Goal: Navigation & Orientation: Find specific page/section

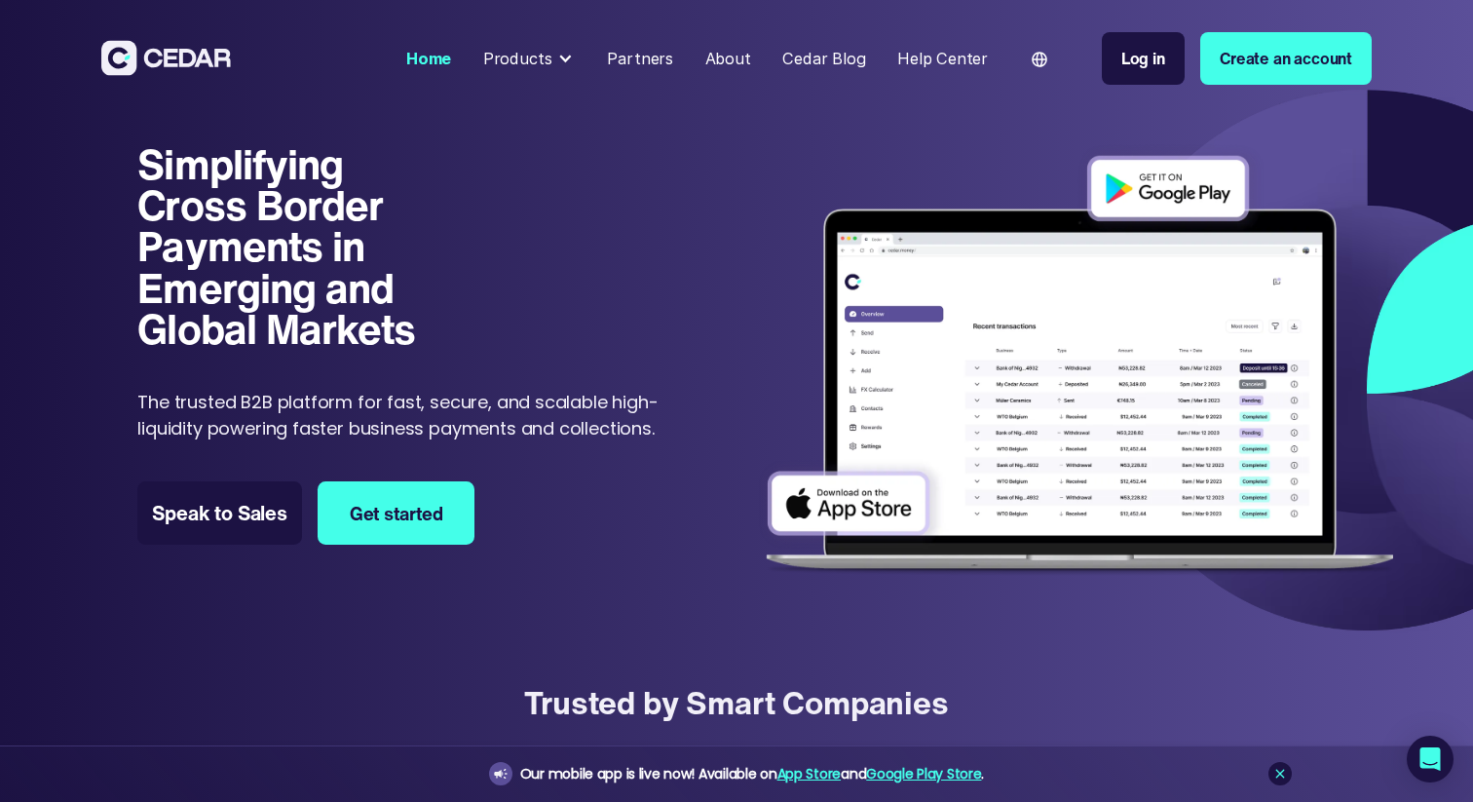
click at [733, 62] on div "About" at bounding box center [728, 58] width 46 height 23
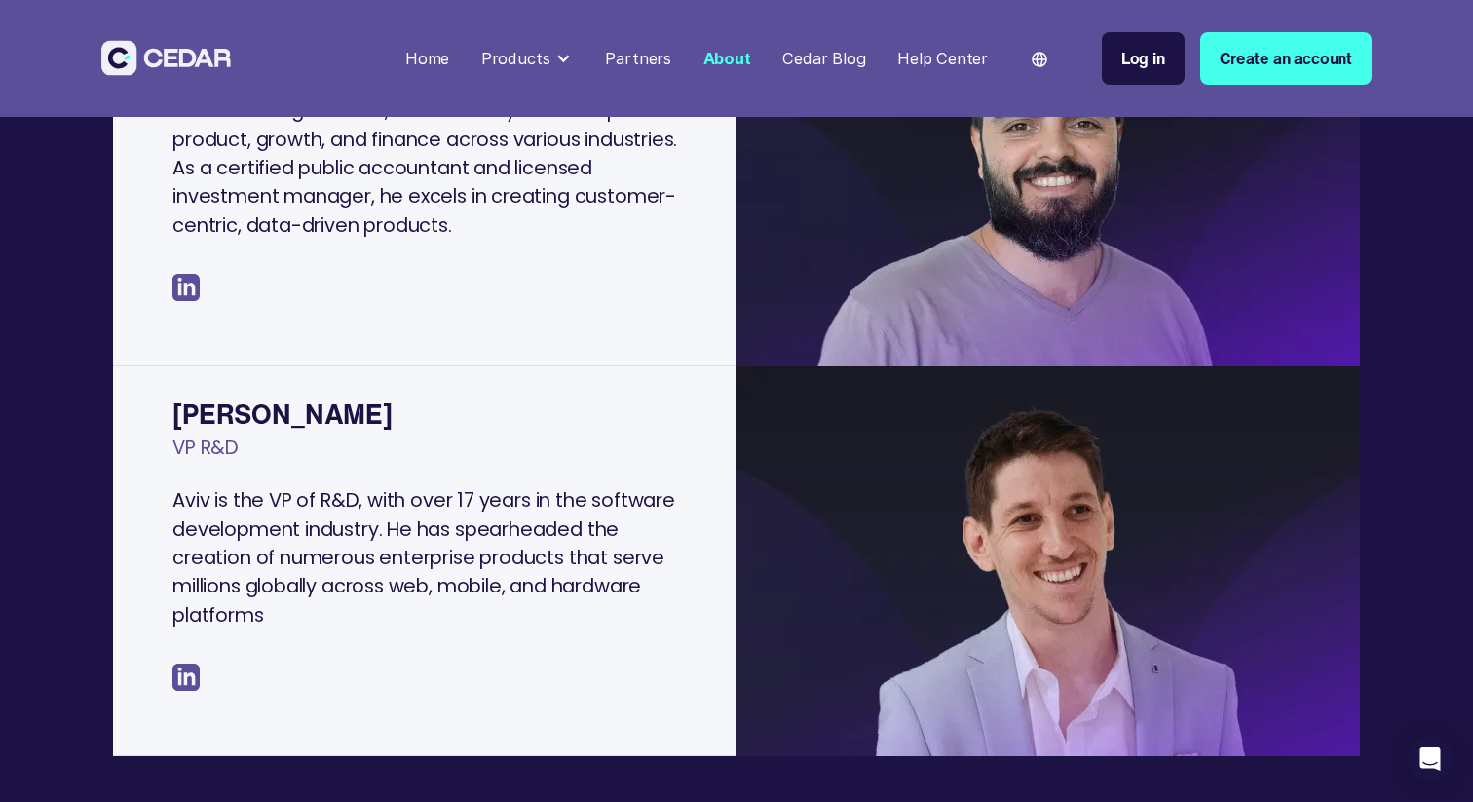
scroll to position [1379, 0]
drag, startPoint x: 275, startPoint y: 407, endPoint x: 177, endPoint y: 404, distance: 97.4
click at [177, 404] on div "[PERSON_NAME]" at bounding box center [434, 414] width 524 height 40
click at [193, 405] on div "[PERSON_NAME]" at bounding box center [434, 414] width 524 height 40
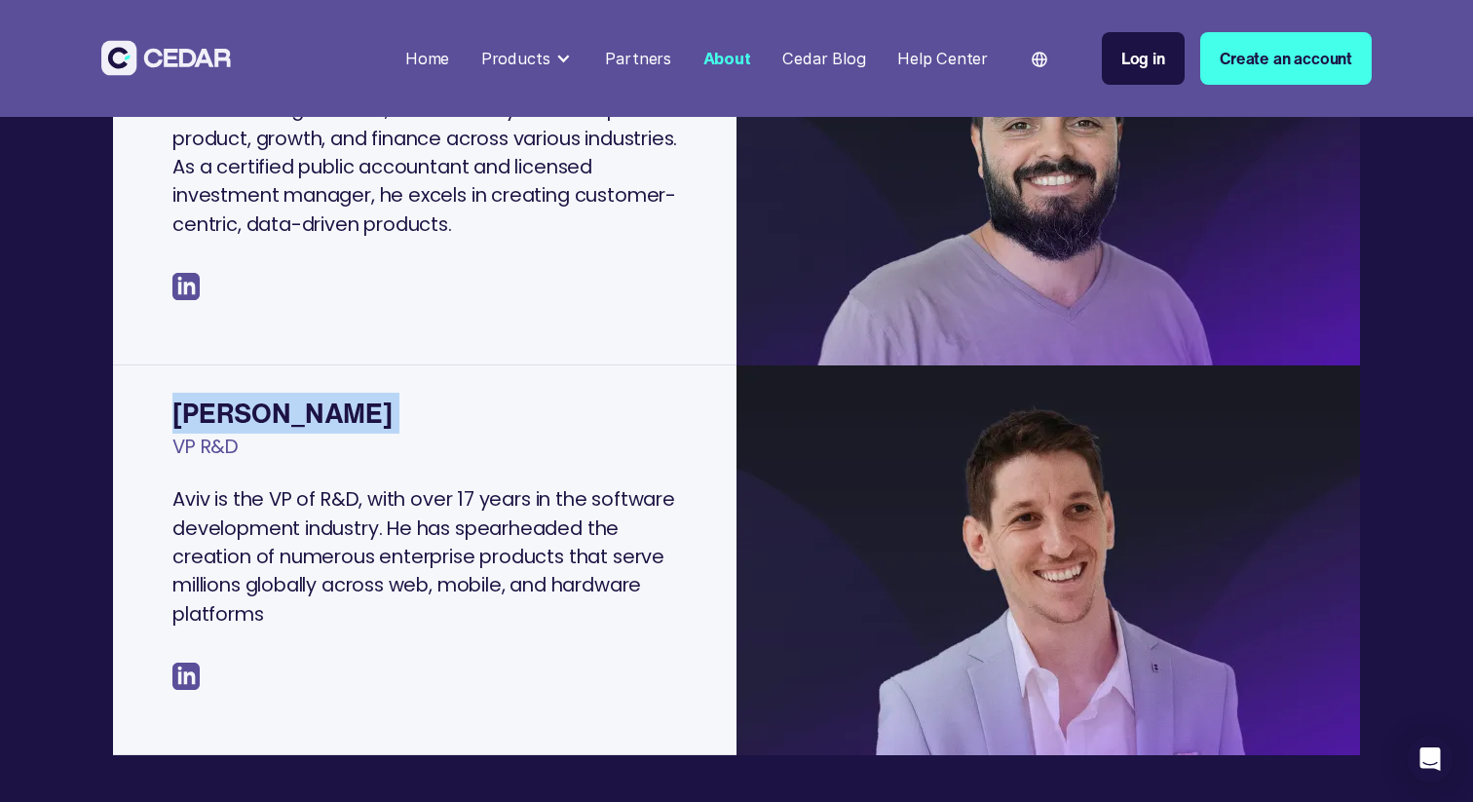
click at [193, 405] on div "[PERSON_NAME]" at bounding box center [434, 414] width 524 height 40
copy div "[PERSON_NAME]"
